Goal: Find specific page/section: Find specific page/section

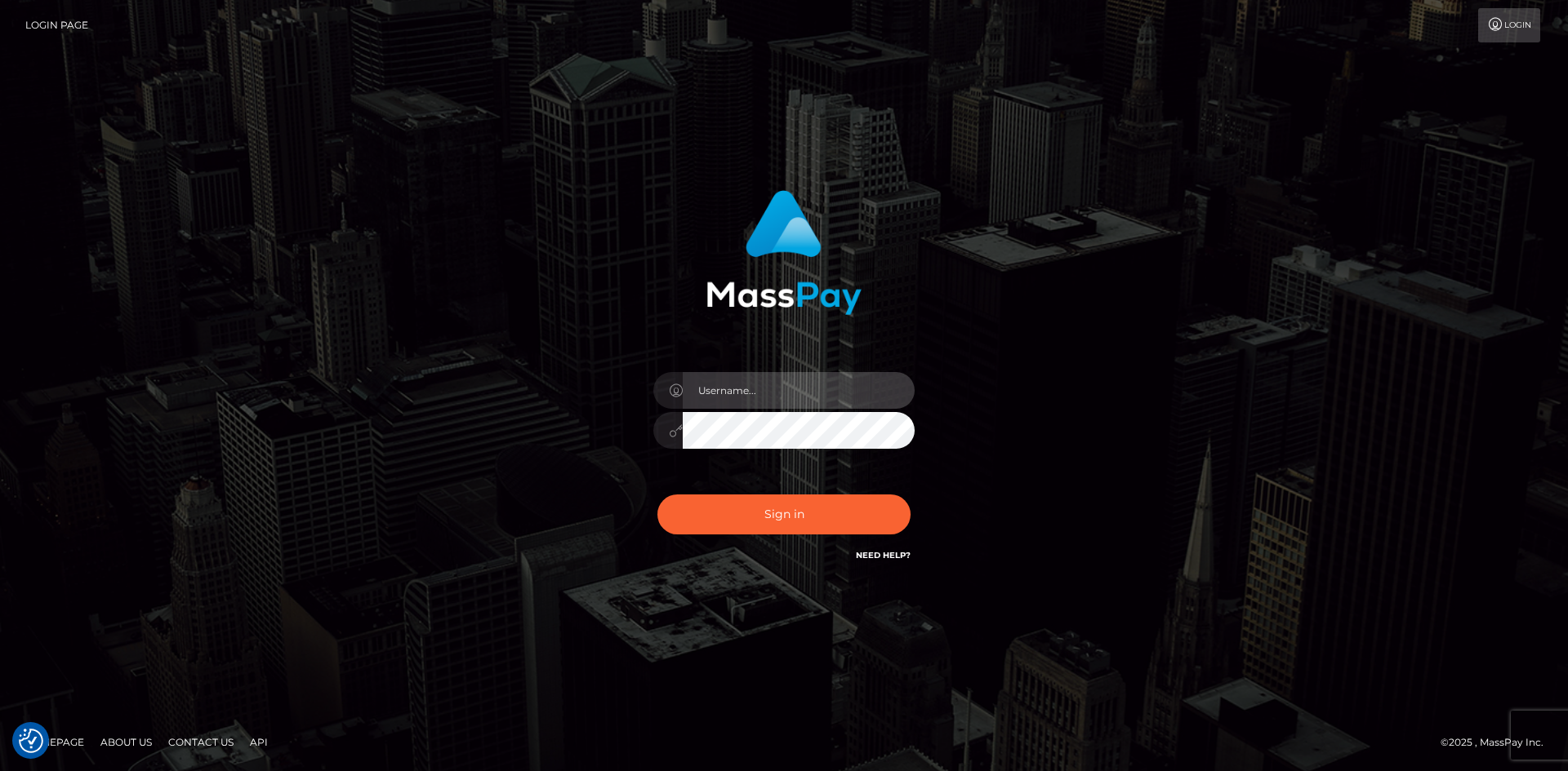
type input "tinan"
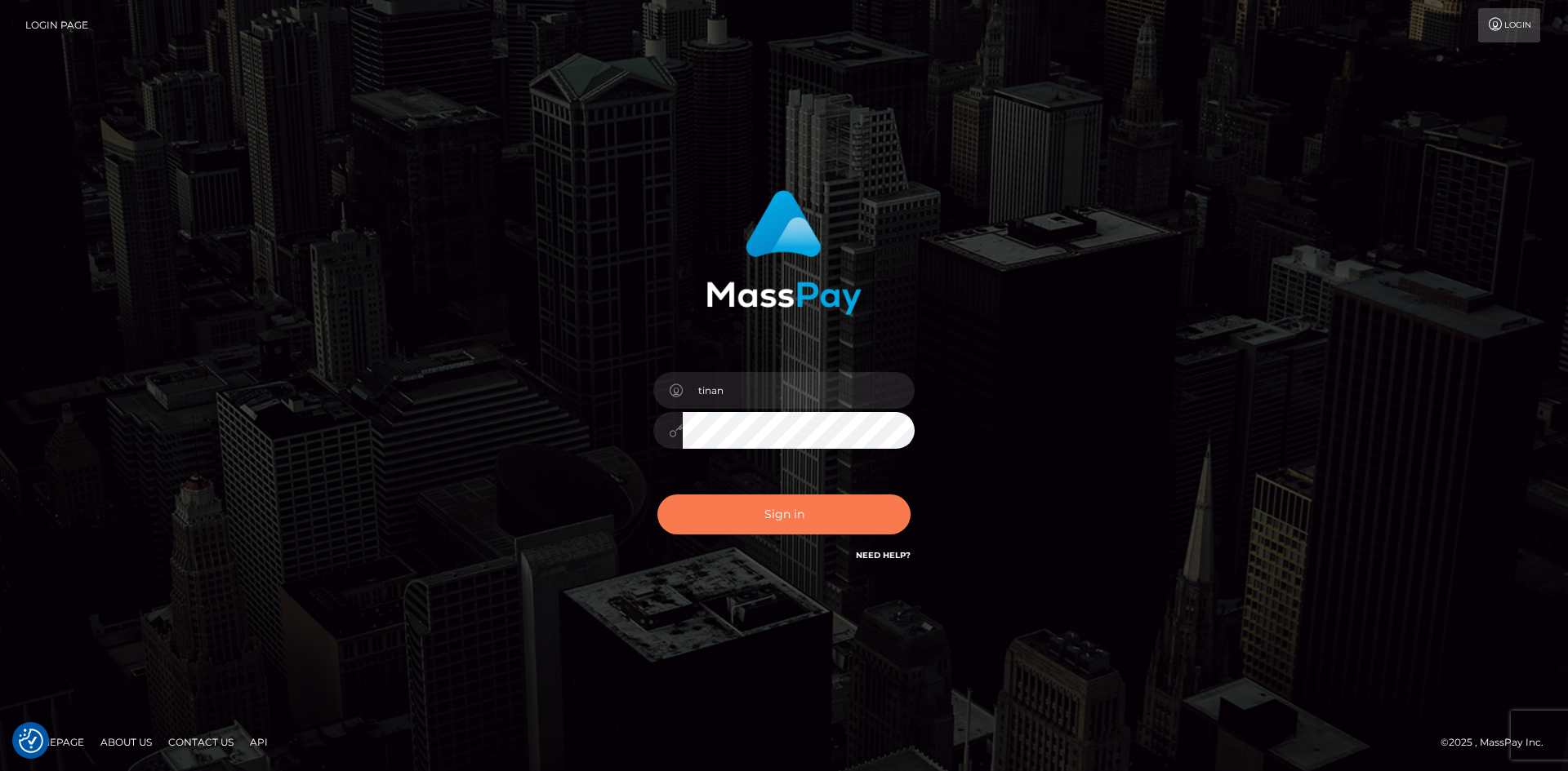
click at [796, 513] on button "Sign in" at bounding box center [784, 514] width 253 height 40
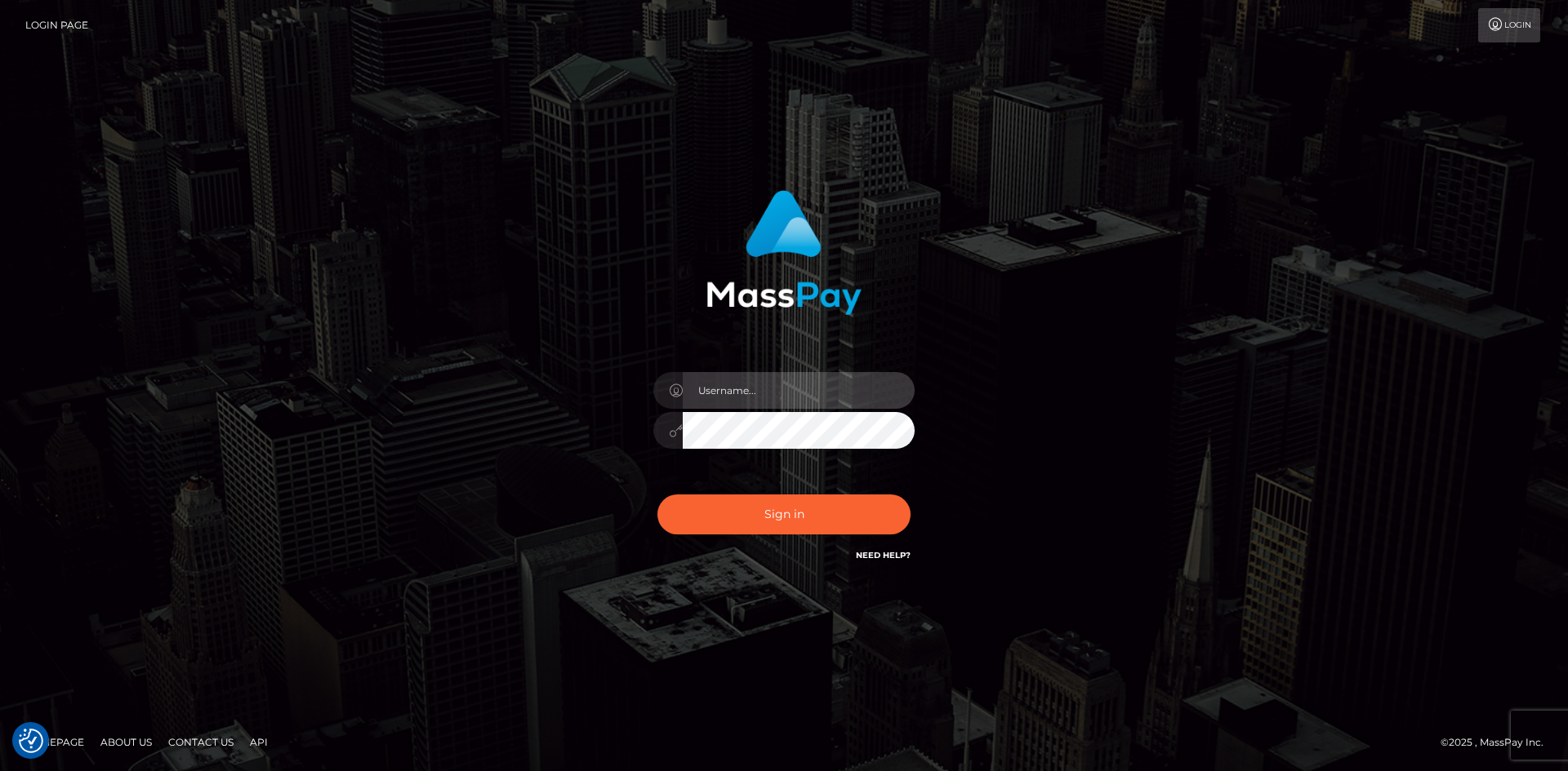
type input "tinan"
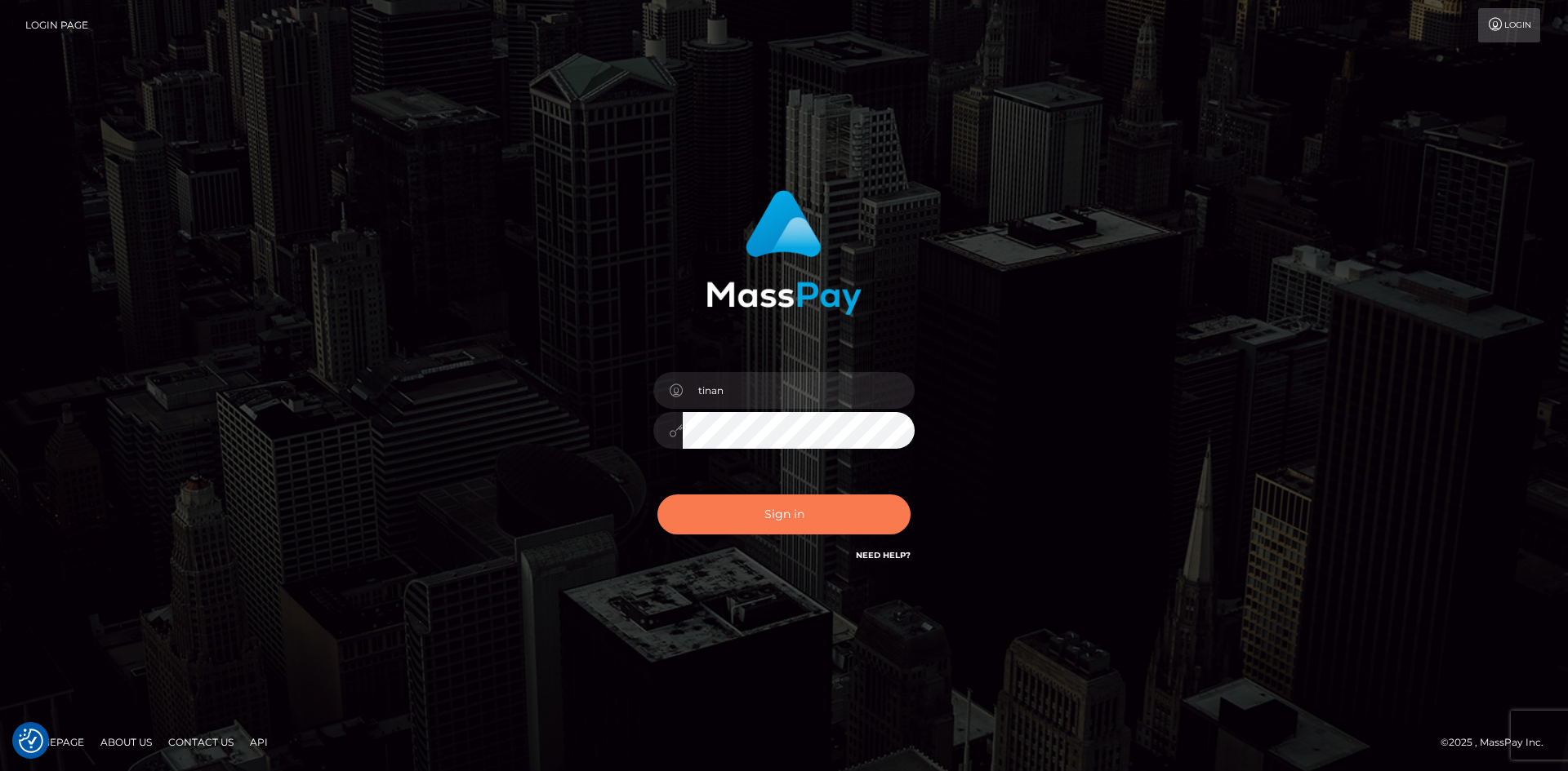
click at [796, 513] on button "Sign in" at bounding box center [784, 514] width 253 height 40
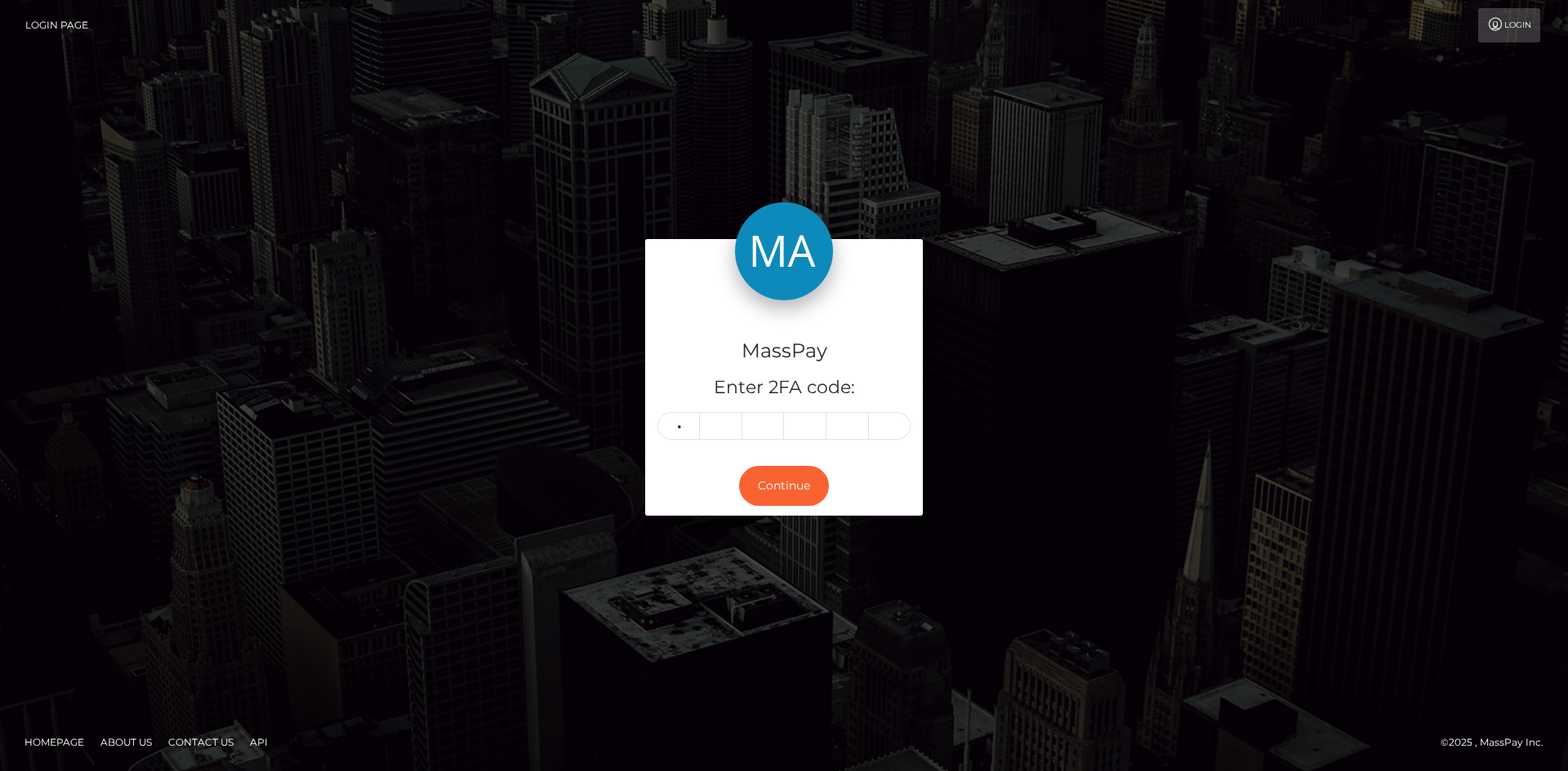
type input "1"
type input "9"
type input "0"
type input "9"
type input "7"
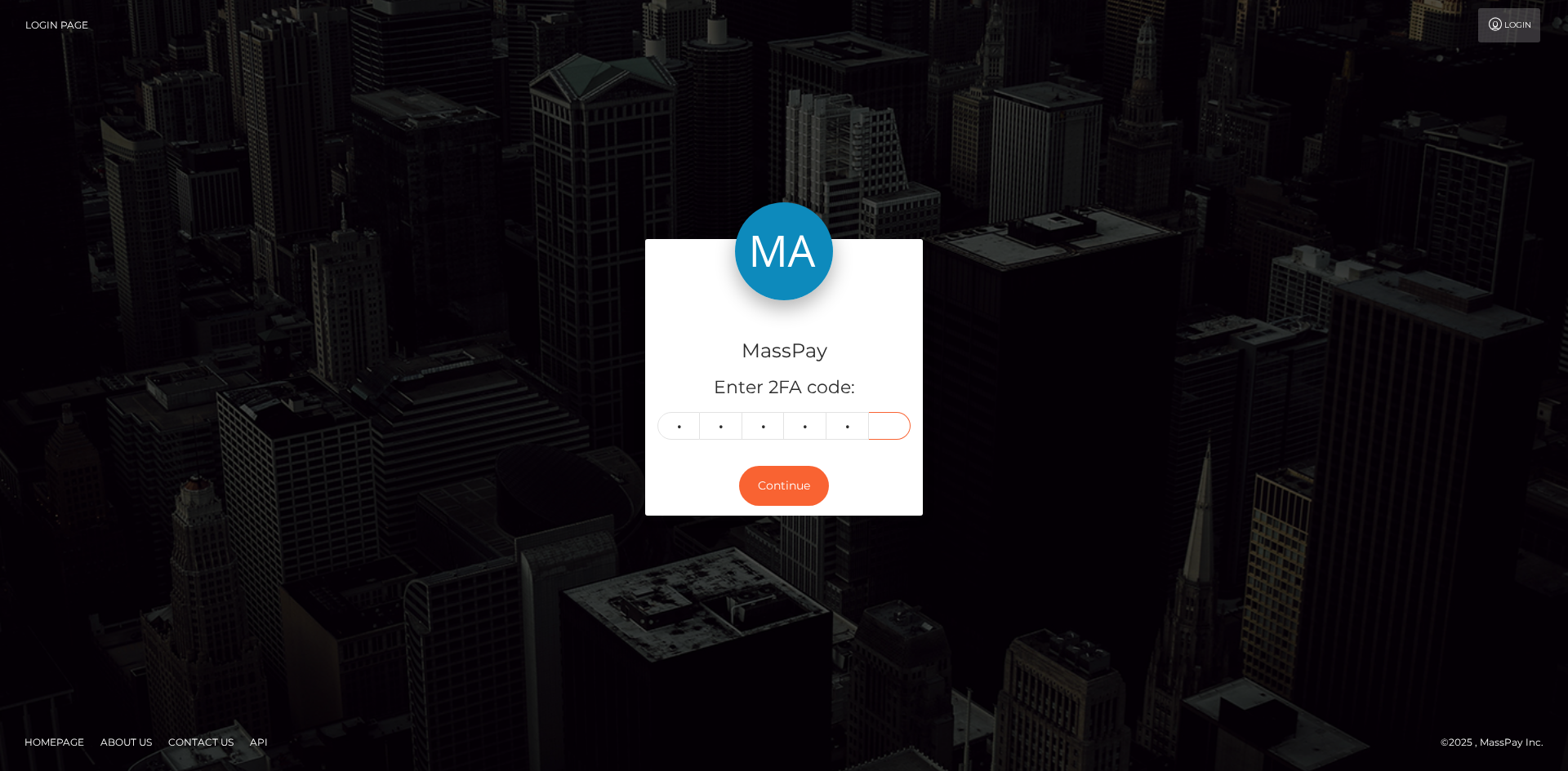
type input "6"
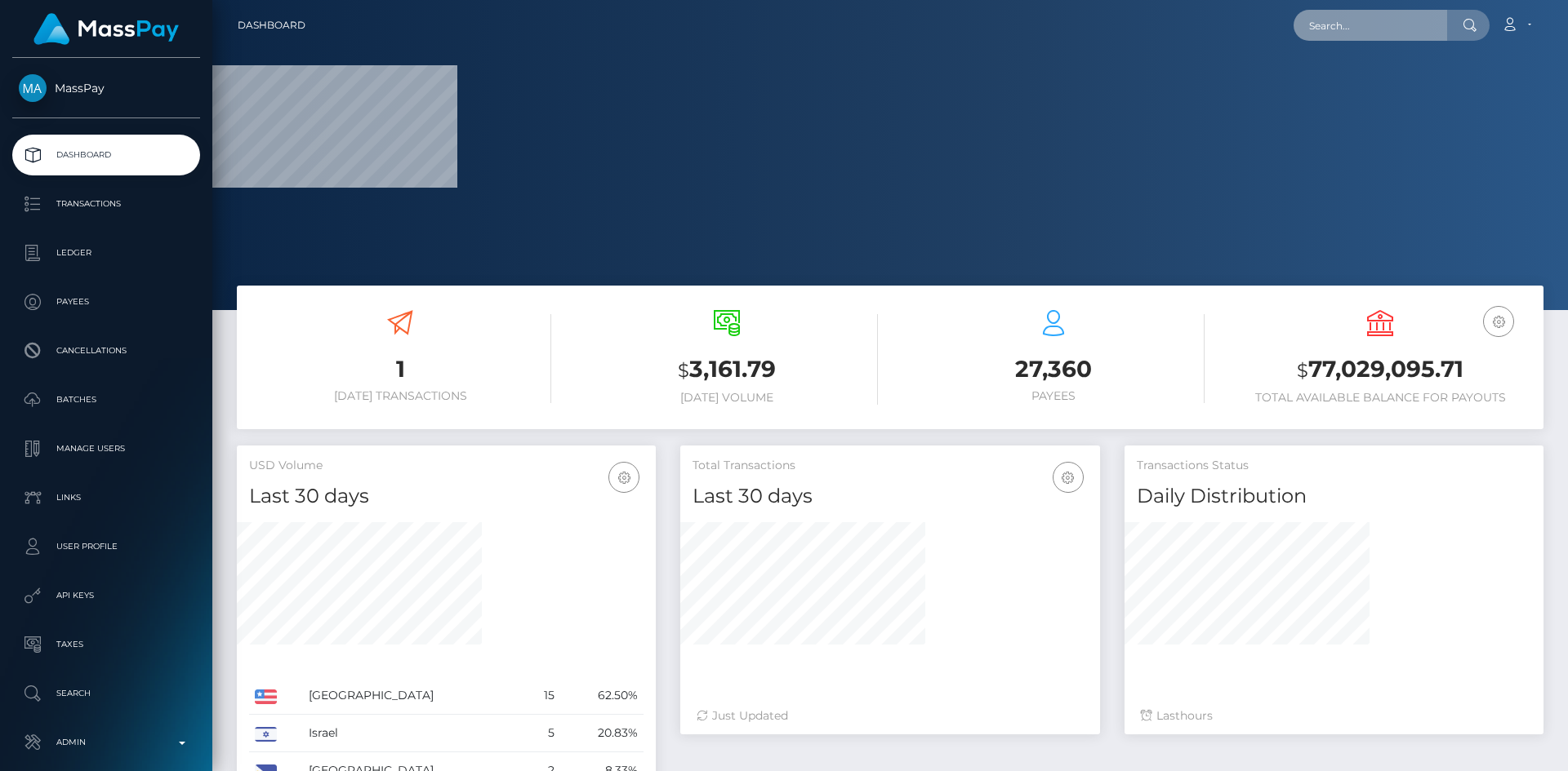
paste input "[EMAIL_ADDRESS][DOMAIN_NAME]"
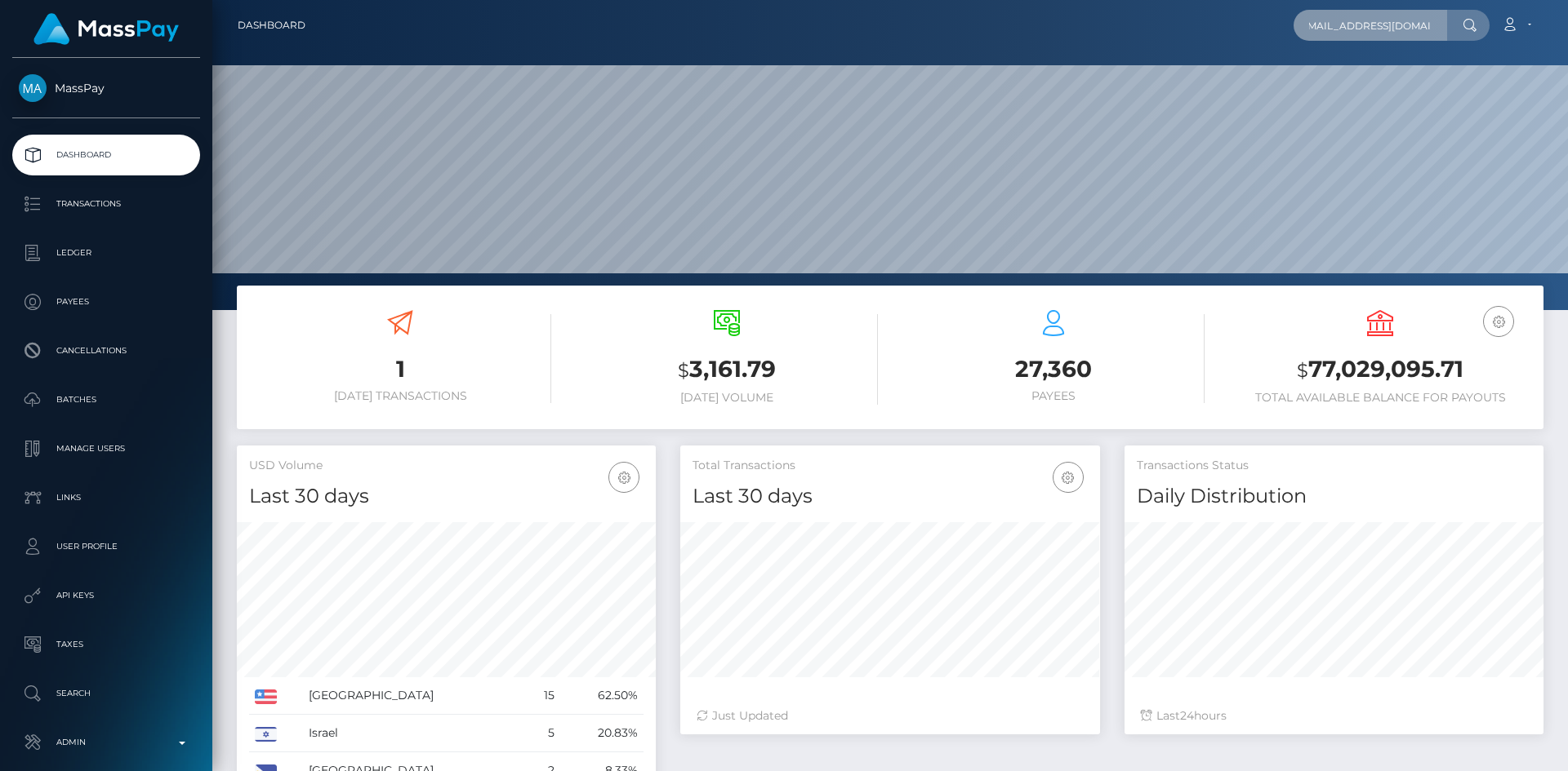
scroll to position [290, 420]
type input "[EMAIL_ADDRESS][DOMAIN_NAME]"
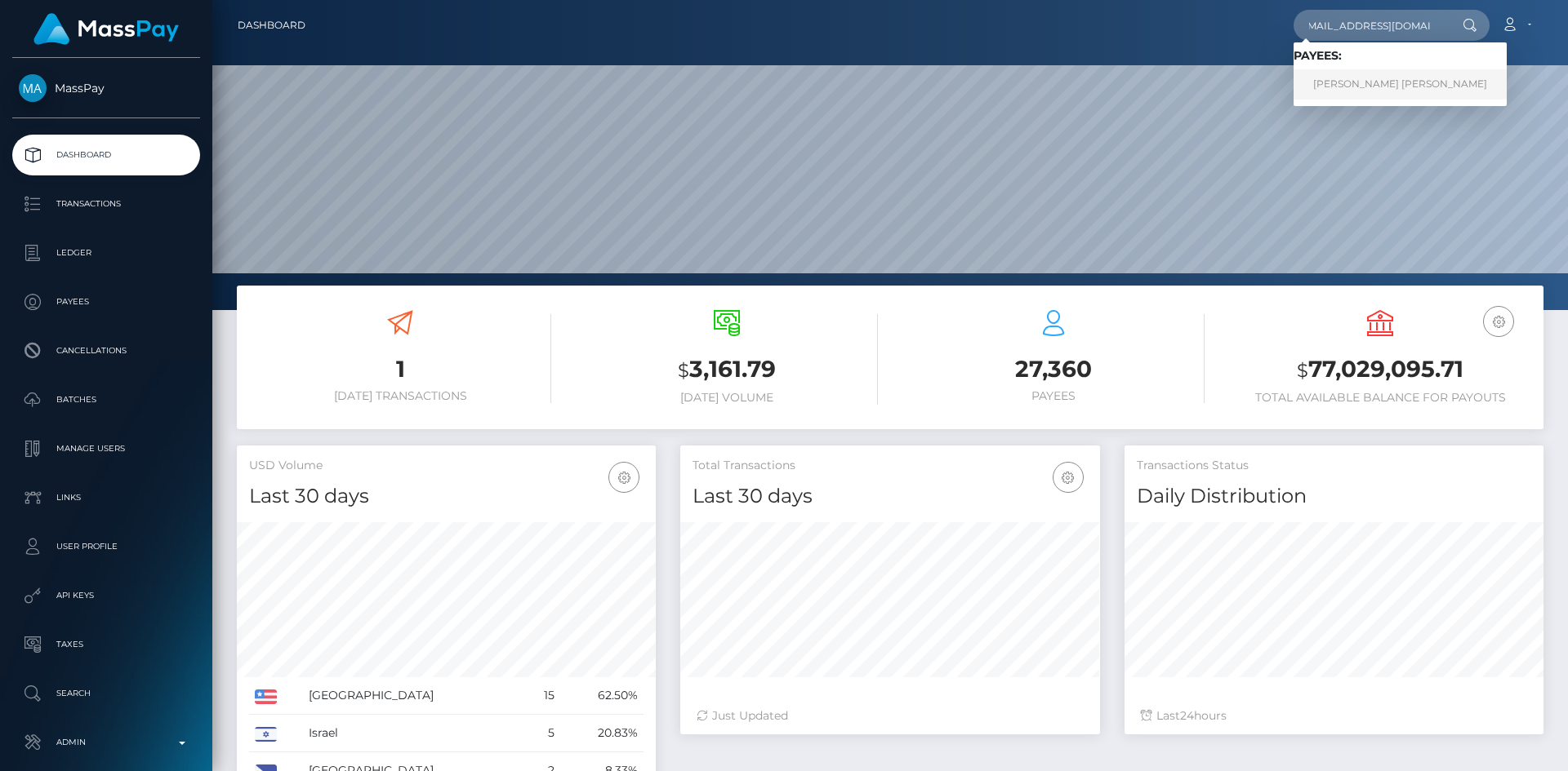
click at [1370, 92] on link "JUANA VALENTI TALERO RUSINQUE" at bounding box center [1399, 85] width 213 height 31
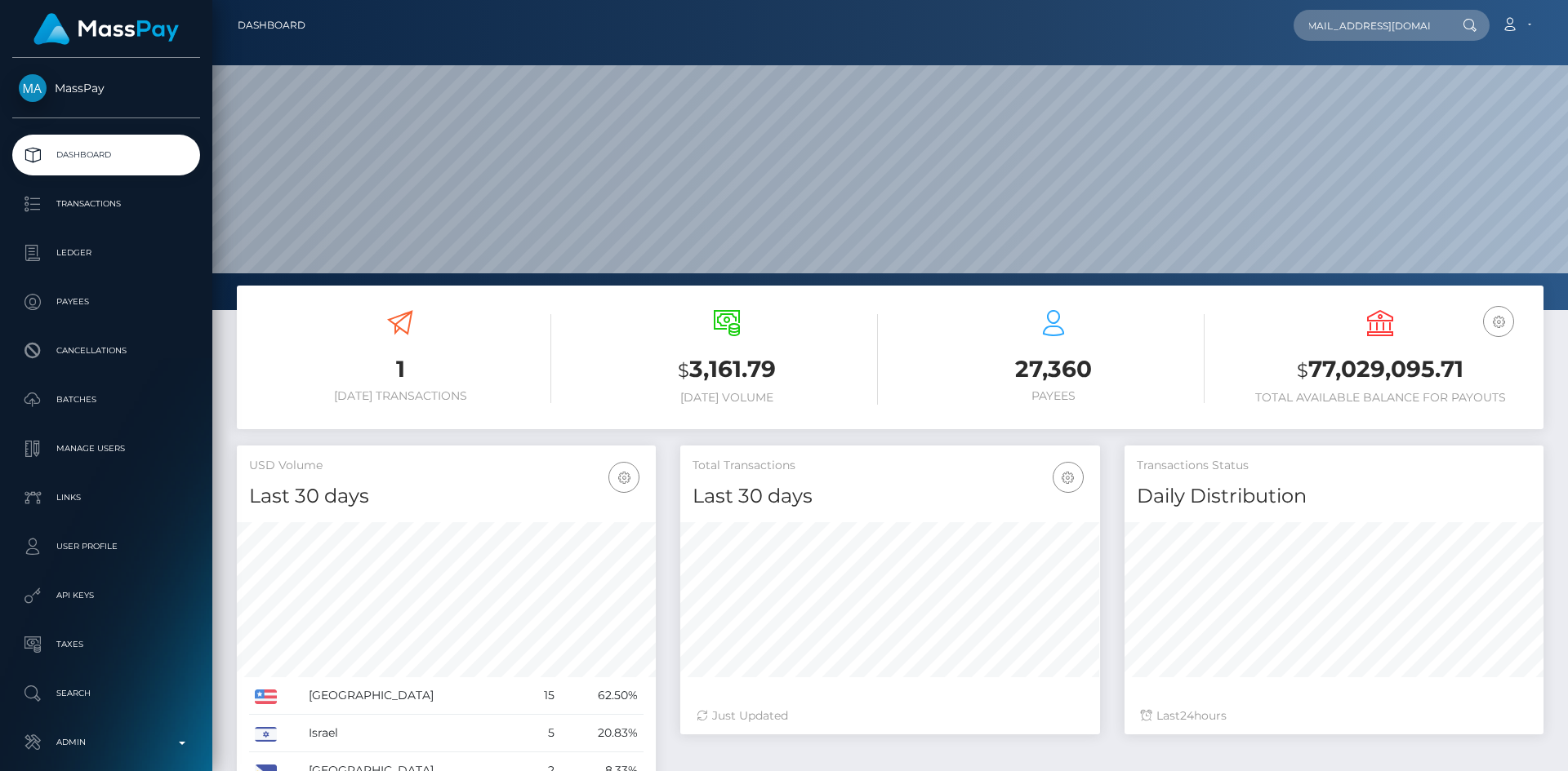
scroll to position [0, 0]
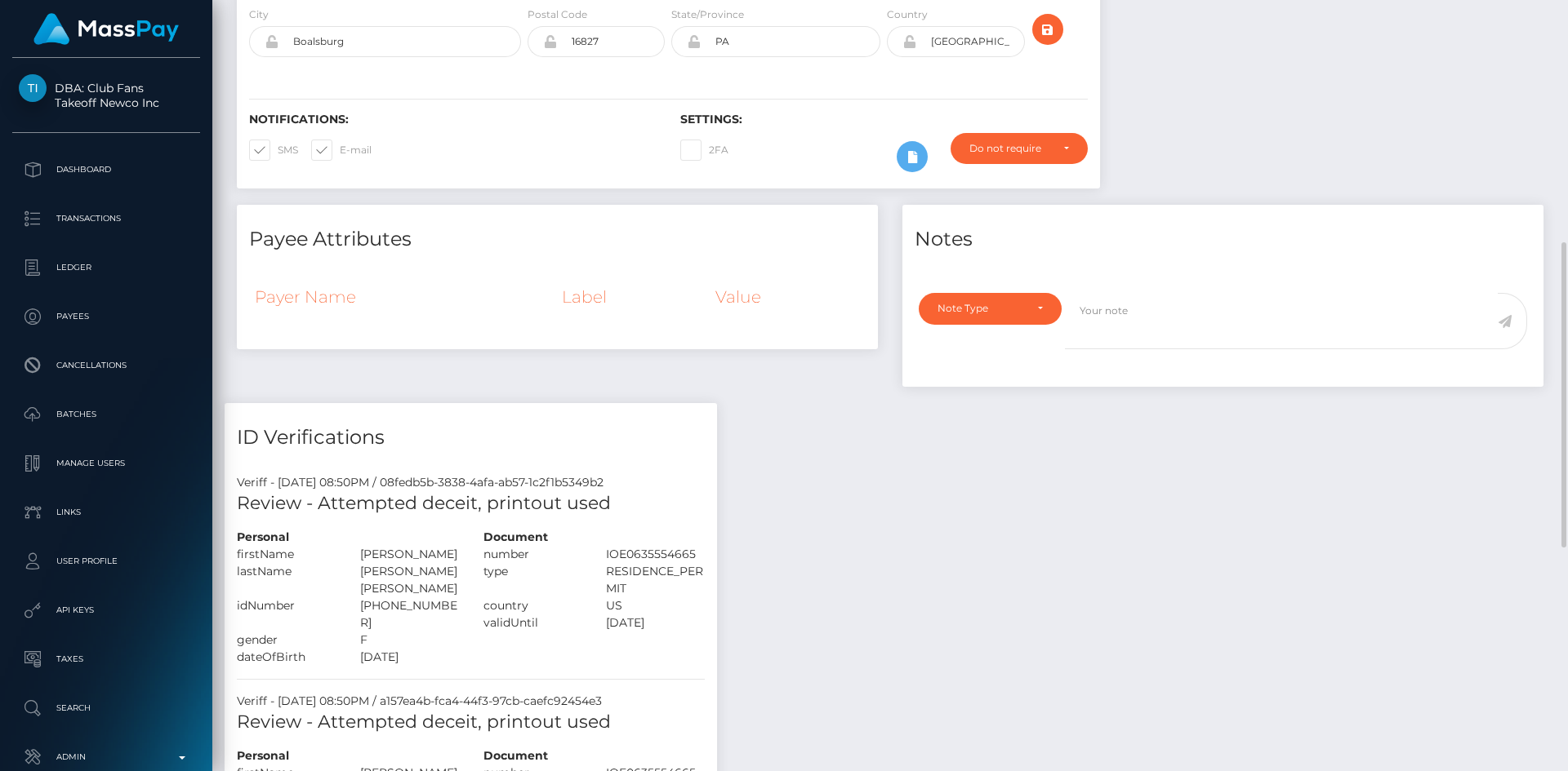
scroll to position [408, 0]
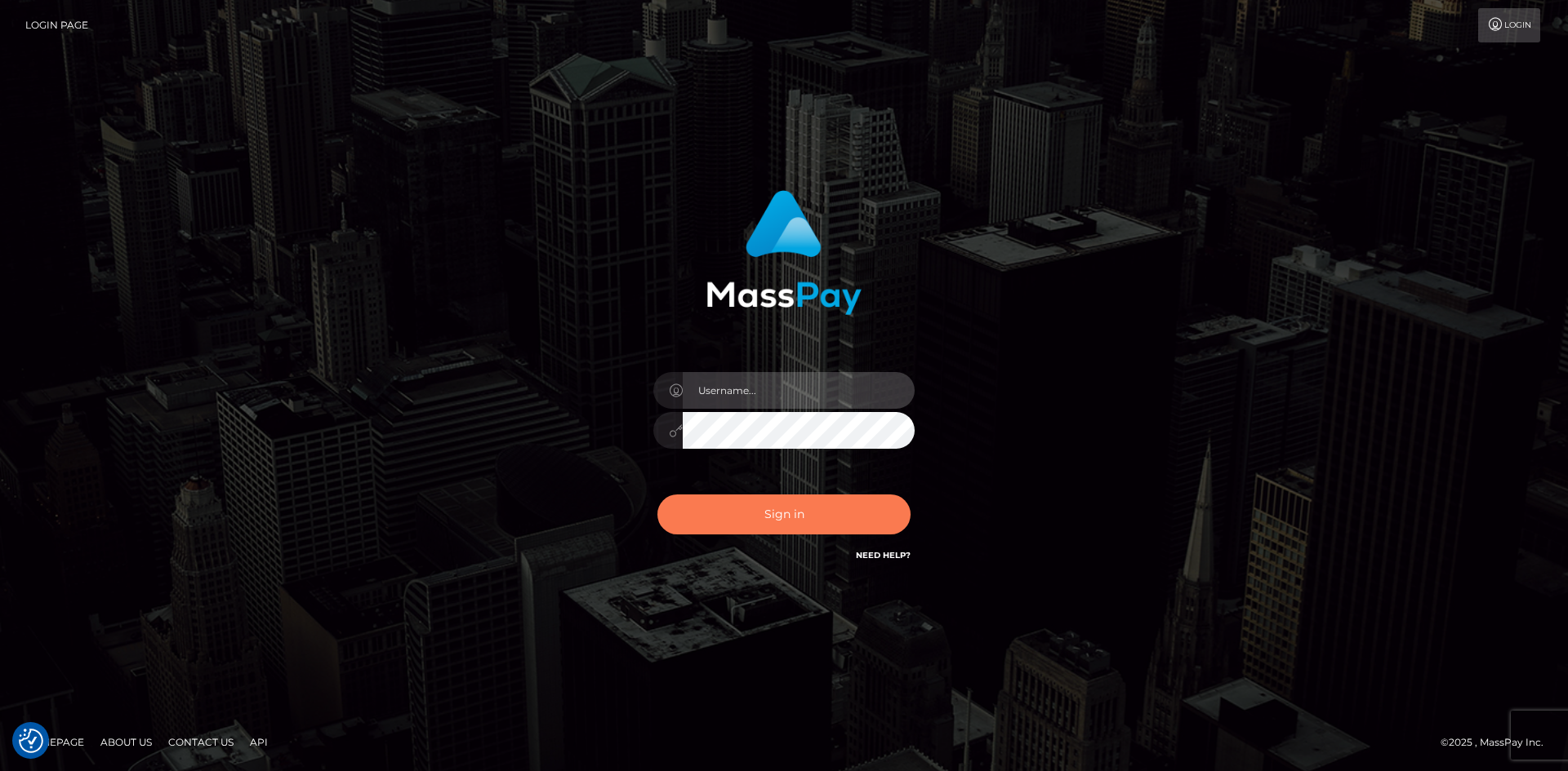
type input "tinan"
click at [854, 523] on button "Sign in" at bounding box center [784, 514] width 253 height 40
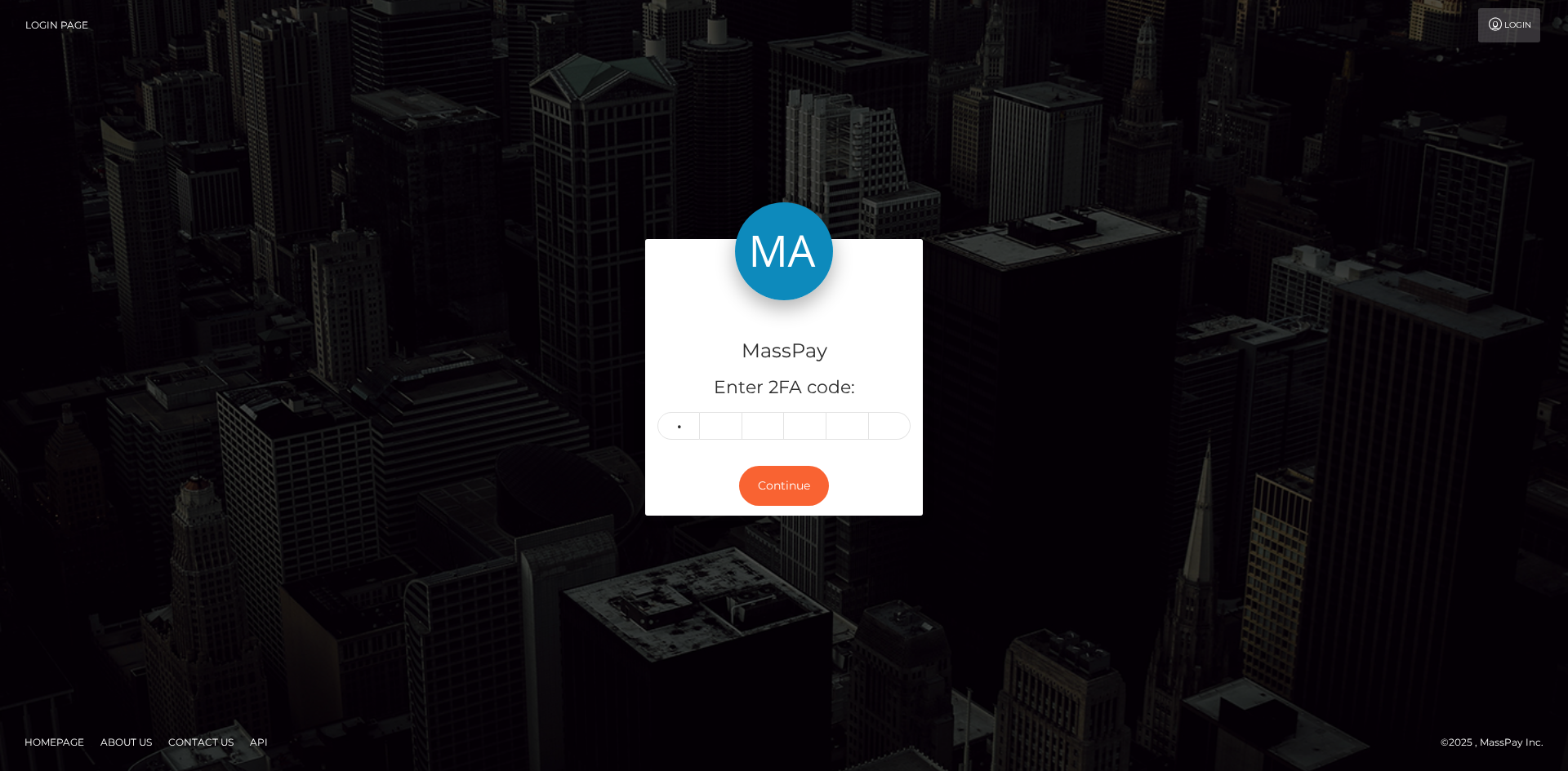
type input "5"
type input "1"
type input "4"
type input "6"
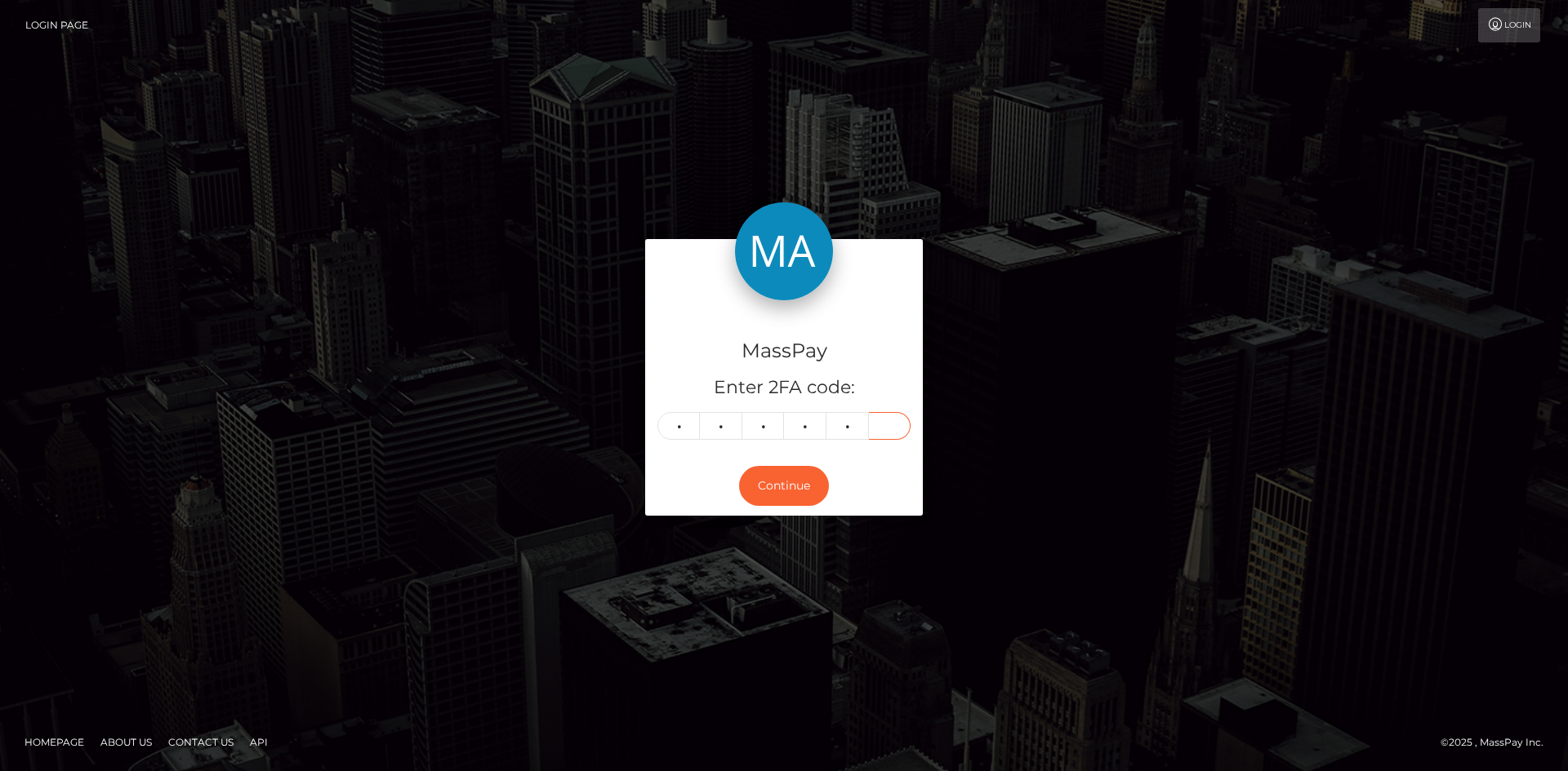
type input "3"
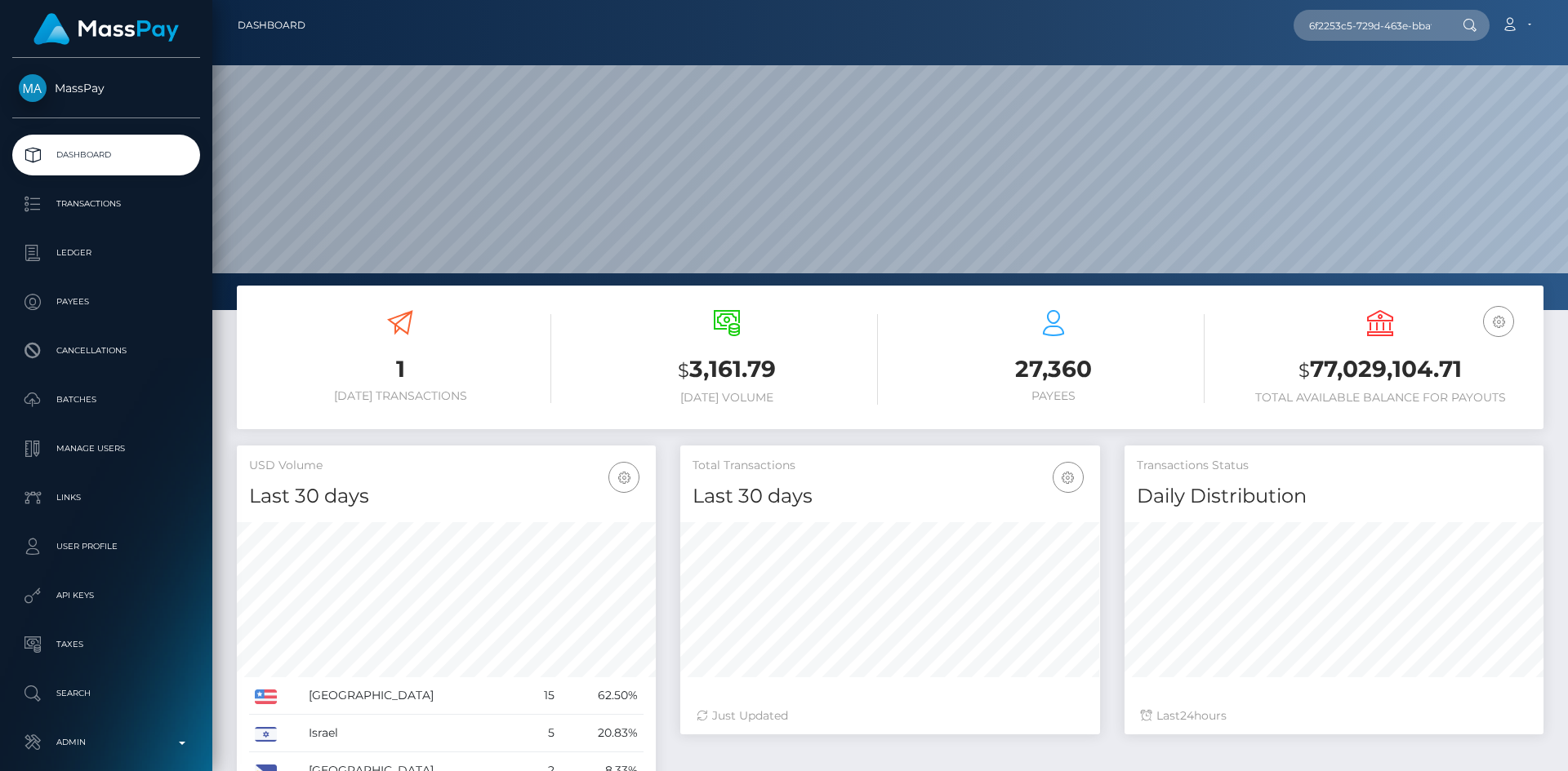
scroll to position [290, 420]
type input "6f2253c5-729d-463e-bbaf-8cdad952845f"
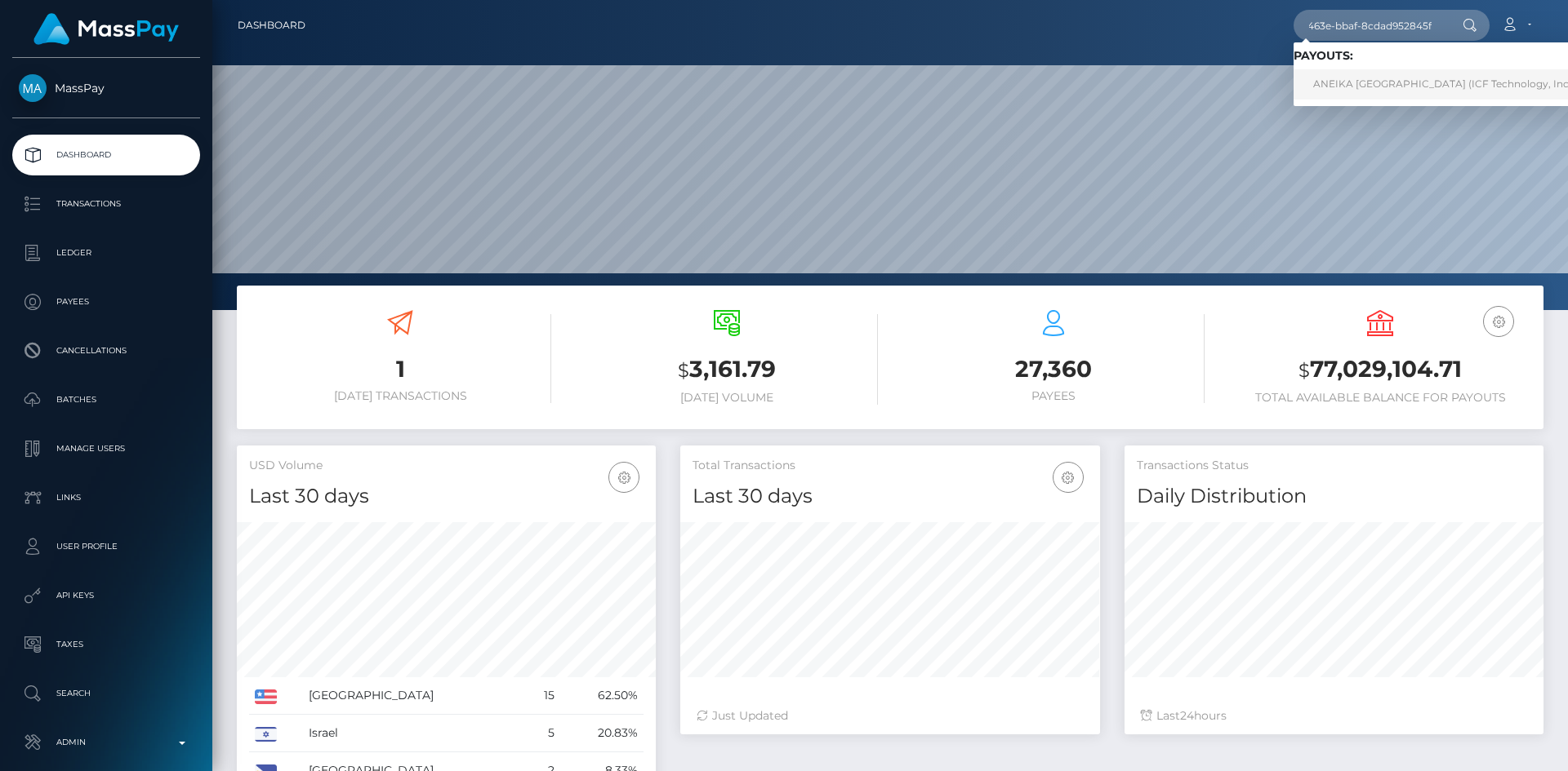
click at [1391, 93] on link "ANEIKA ANDAUNA HALL (ICF Technology, Inc. - )" at bounding box center [1448, 85] width 309 height 31
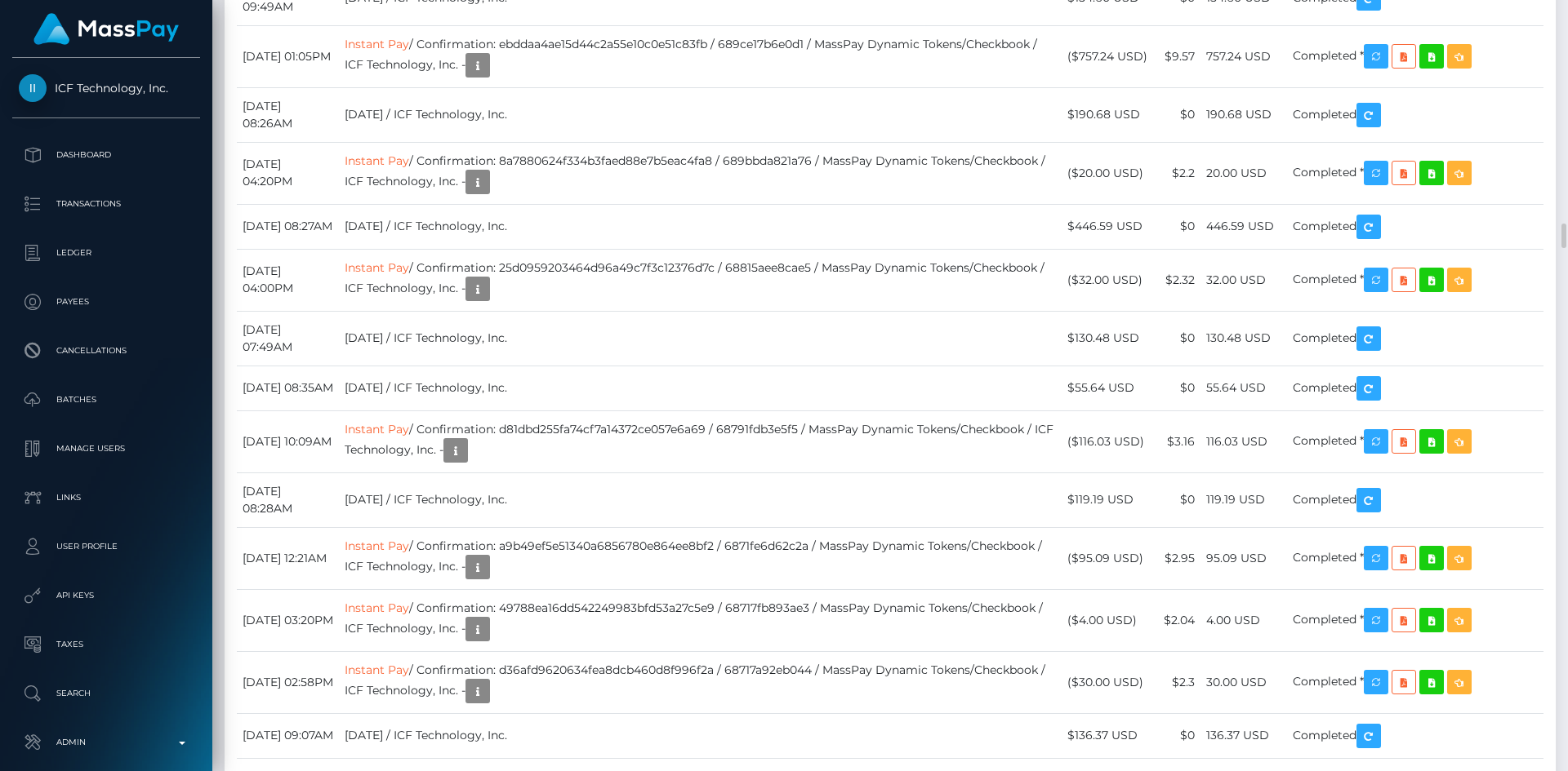
scroll to position [196, 420]
drag, startPoint x: 570, startPoint y: 161, endPoint x: 247, endPoint y: 145, distance: 323.4
copy tr "ugust 27, 2025 05:16AM Interac / Confirmation: 6f2253c5-729d-463e-bbaf-8cdad952…"
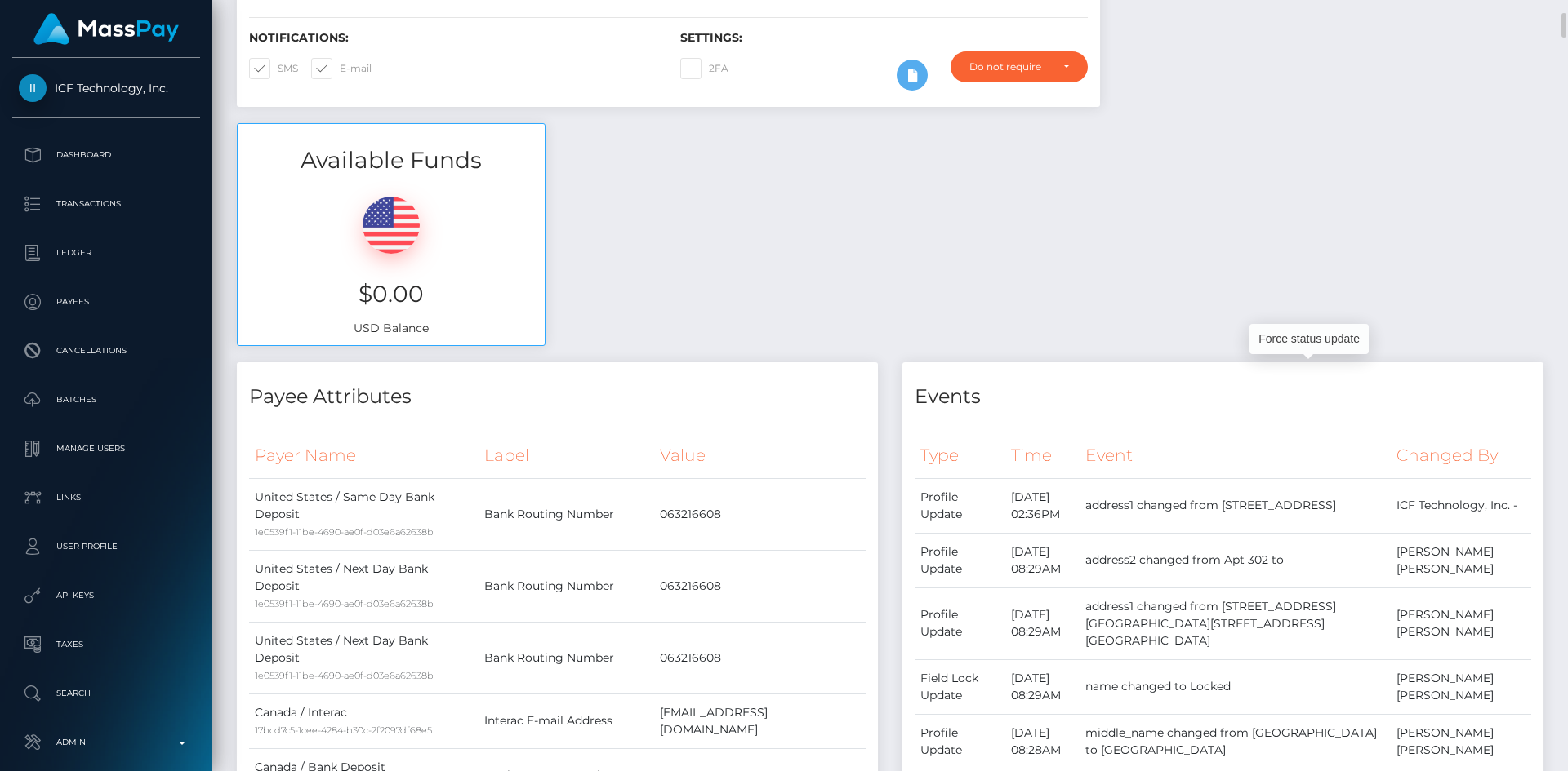
scroll to position [0, 0]
